Goal: Information Seeking & Learning: Find specific fact

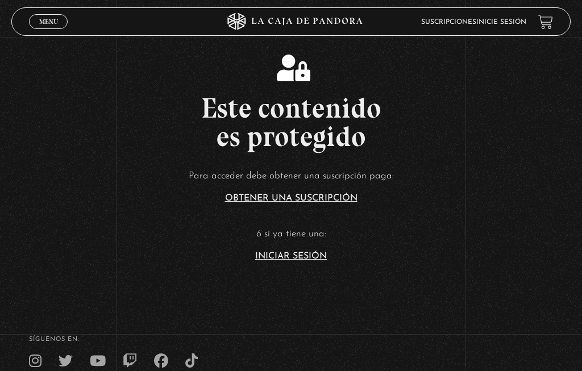
click at [51, 24] on span "Menu" at bounding box center [48, 21] width 19 height 7
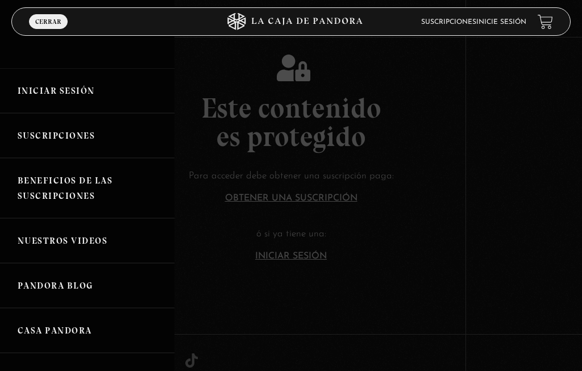
click at [87, 89] on link "Iniciar Sesión" at bounding box center [87, 90] width 175 height 45
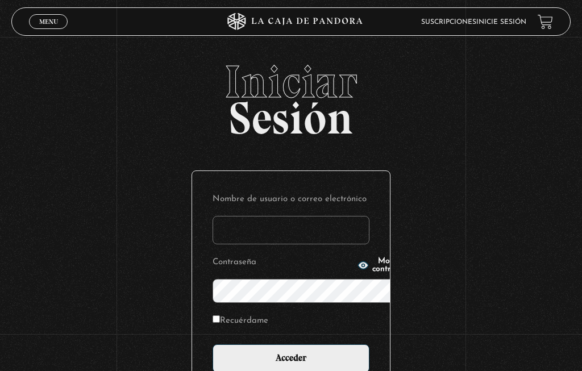
click at [280, 216] on input "Nombre de usuario o correo electrónico" at bounding box center [291, 230] width 157 height 28
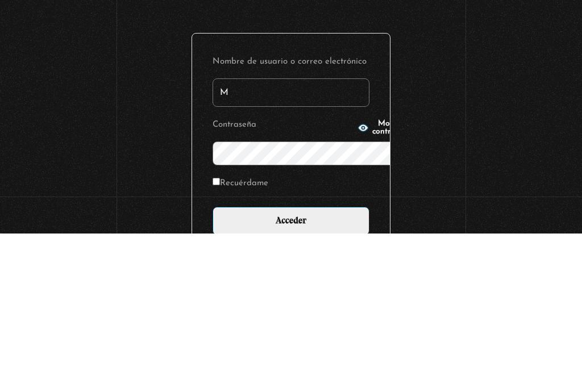
type input "Mariposa"
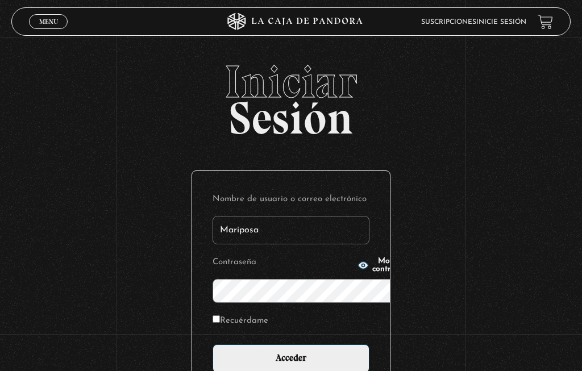
click at [372, 273] on span "Mostrar contraseña" at bounding box center [391, 266] width 39 height 16
click at [307, 345] on input "Acceder" at bounding box center [291, 359] width 157 height 28
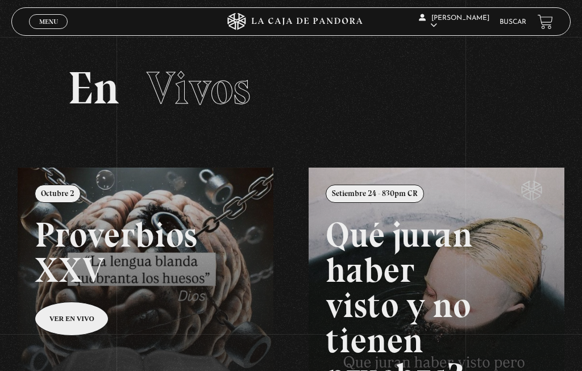
click at [516, 23] on link "Buscar" at bounding box center [513, 22] width 27 height 7
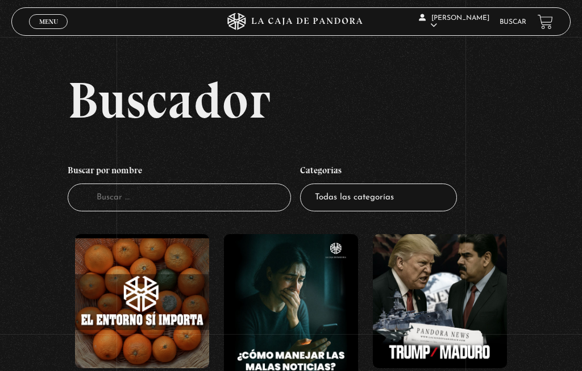
click at [149, 208] on input "Buscador" at bounding box center [179, 198] width 223 height 28
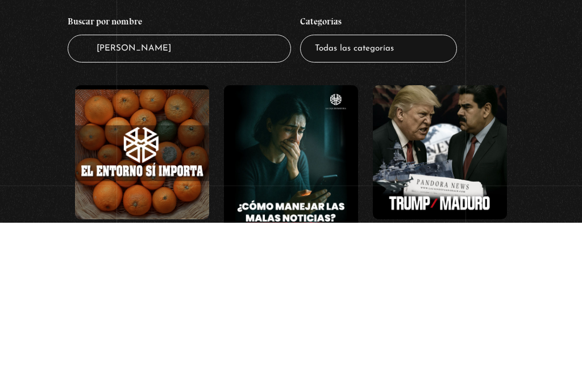
type input "Balen"
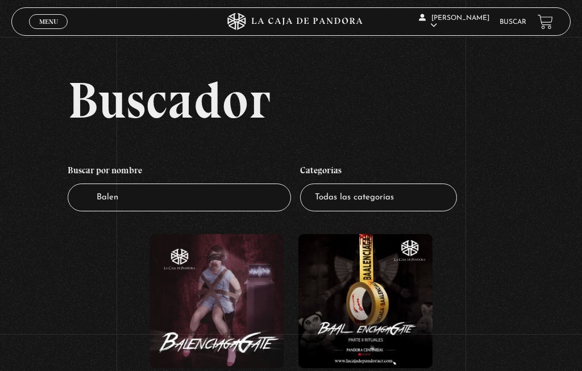
click at [215, 296] on figure at bounding box center [217, 301] width 134 height 134
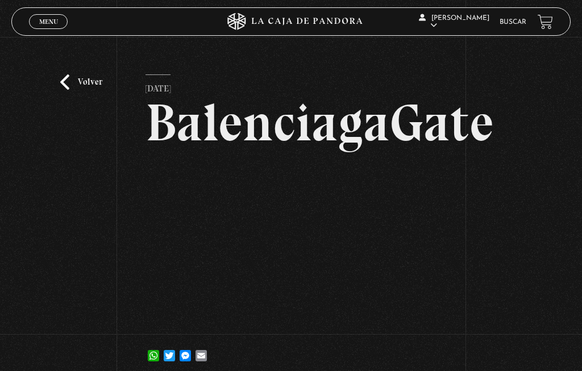
click at [461, 321] on div "Volver 1 diciembre, 2022 BalenciagaGate WhatsApp Twitter Messenger Email" at bounding box center [291, 209] width 582 height 345
